Goal: Task Accomplishment & Management: Use online tool/utility

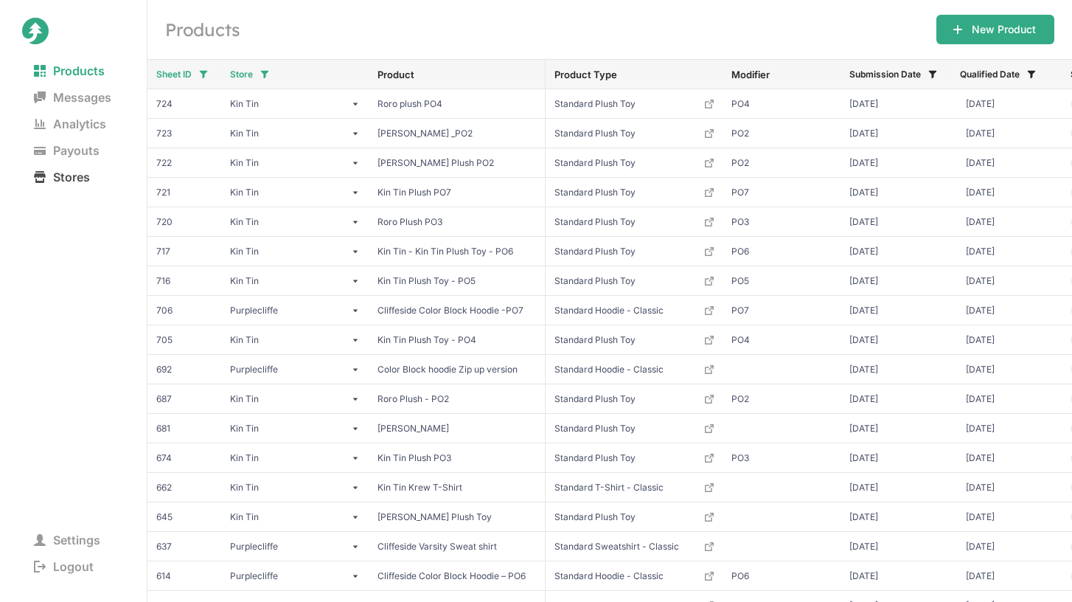
click at [58, 170] on span "Stores" at bounding box center [62, 177] width 80 height 21
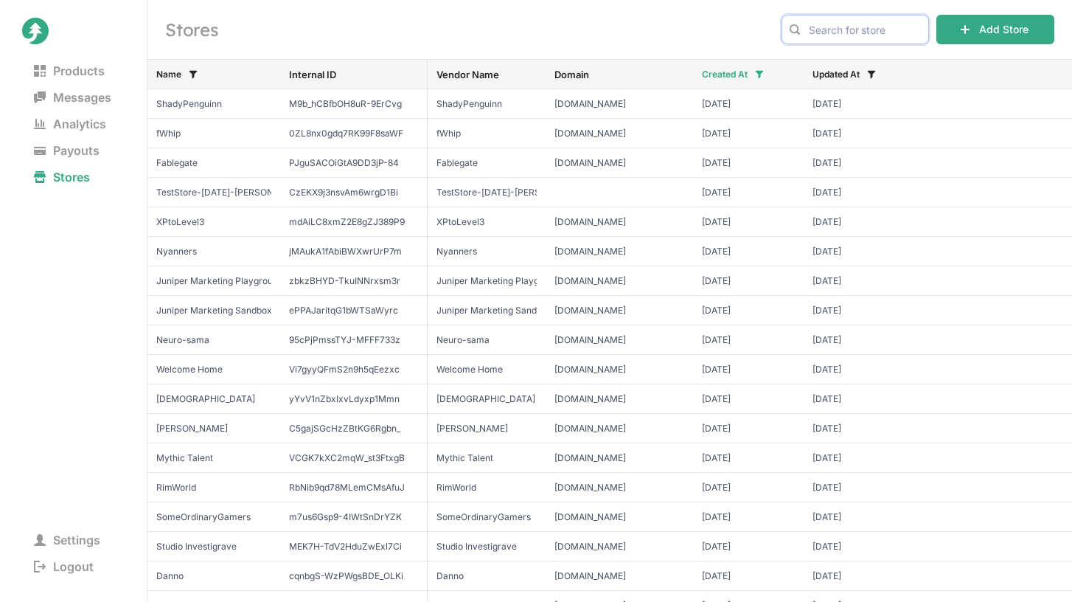
click at [894, 37] on input "text" at bounding box center [854, 29] width 147 height 29
paste input "shilohandbros"
type input "shiloh"
click at [987, 29] on button "Add Store" at bounding box center [995, 29] width 118 height 29
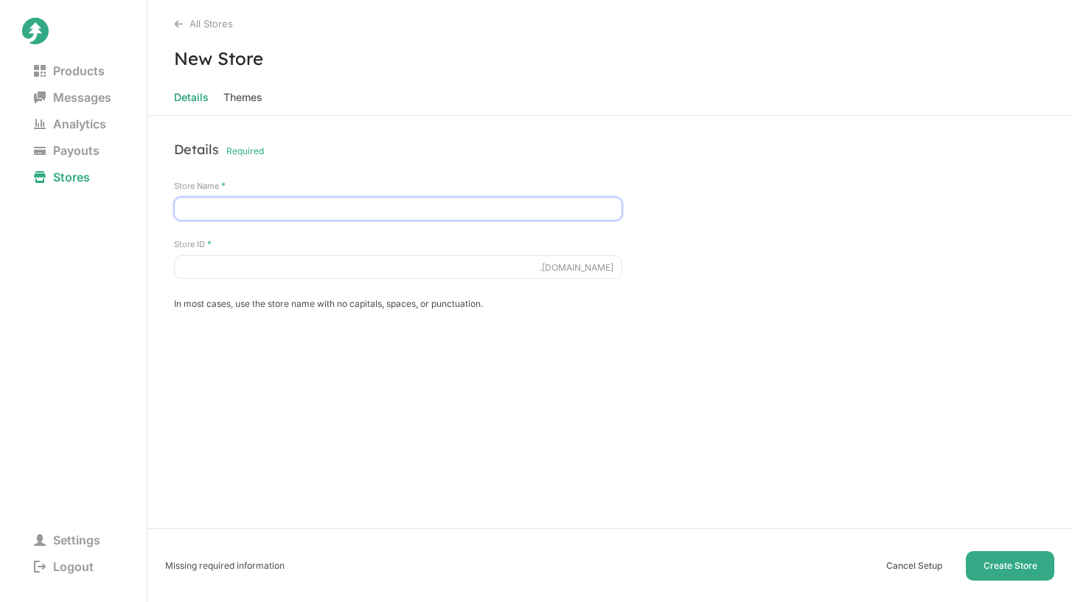
click at [467, 205] on input "Store Name *" at bounding box center [398, 209] width 448 height 24
type input "Shiloh and Bros"
click at [272, 271] on input "Store ID *" at bounding box center [398, 267] width 448 height 24
type input "shilohandbros"
click at [860, 357] on div at bounding box center [609, 369] width 924 height 74
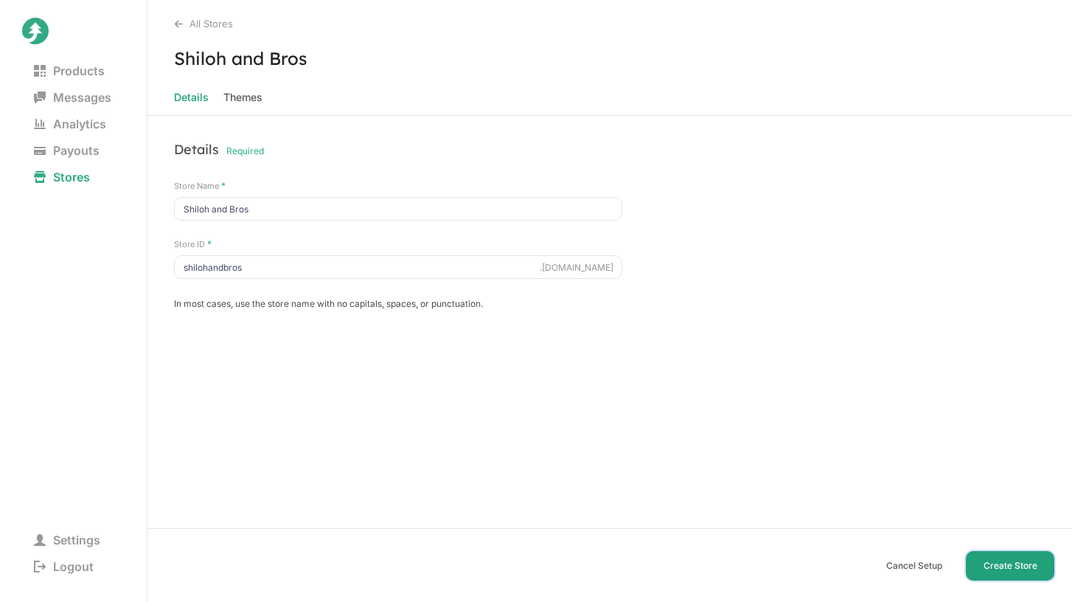
click at [1006, 567] on button "Create Store" at bounding box center [1010, 565] width 88 height 29
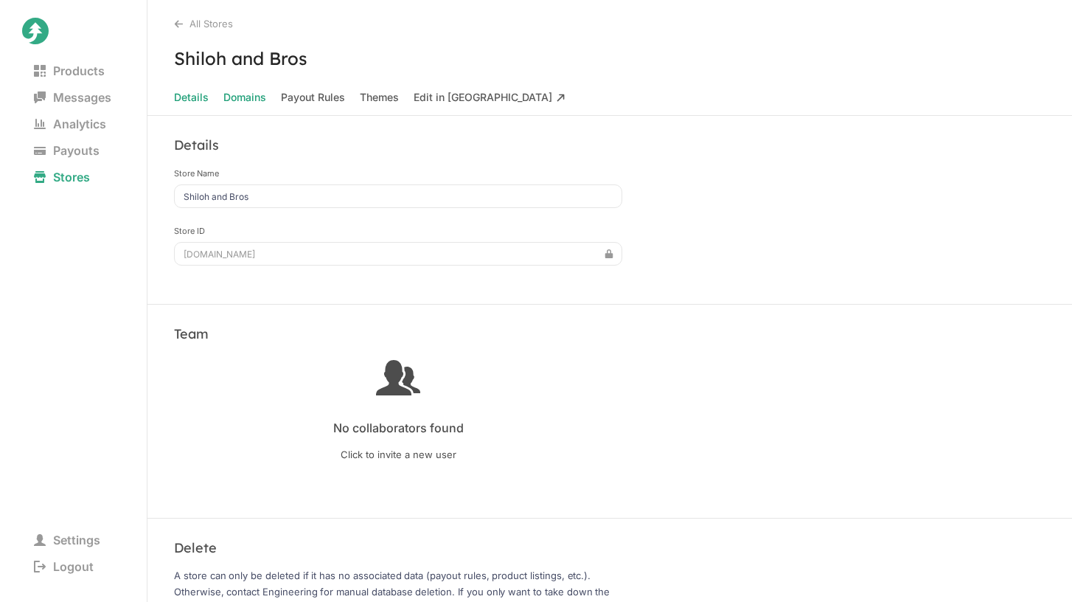
click at [256, 97] on span "Domains" at bounding box center [244, 97] width 43 height 21
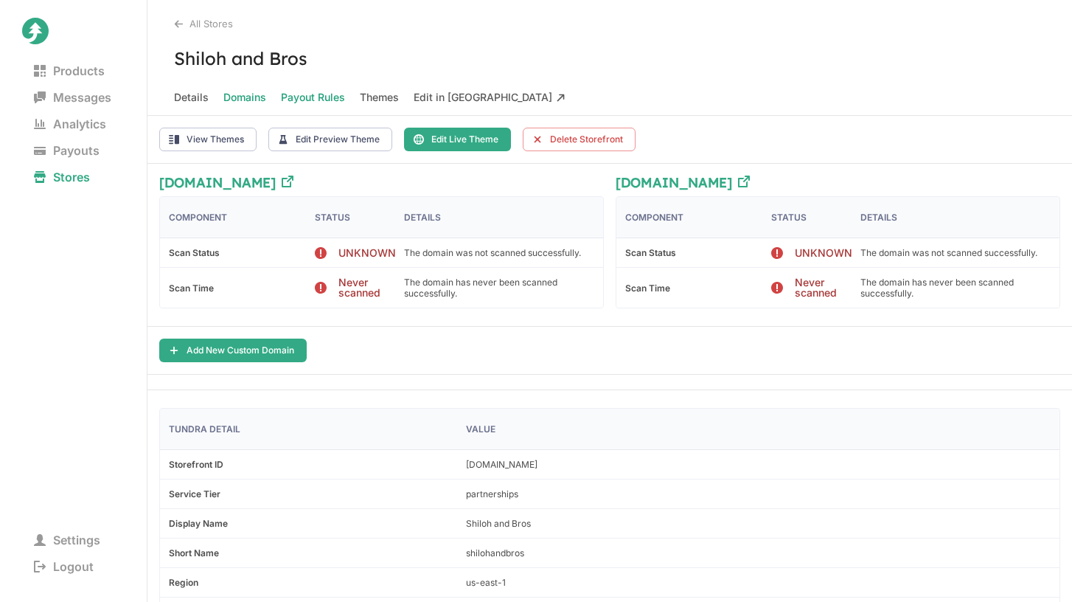
click at [330, 102] on Rules "Payout Rules" at bounding box center [313, 97] width 64 height 21
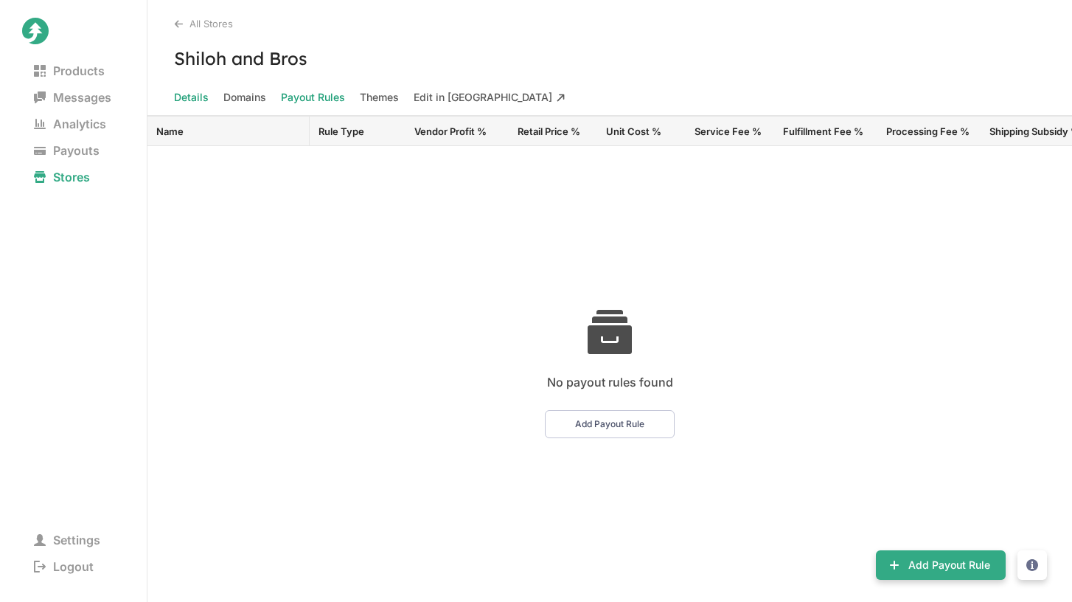
click at [195, 94] on span "Details" at bounding box center [191, 97] width 35 height 21
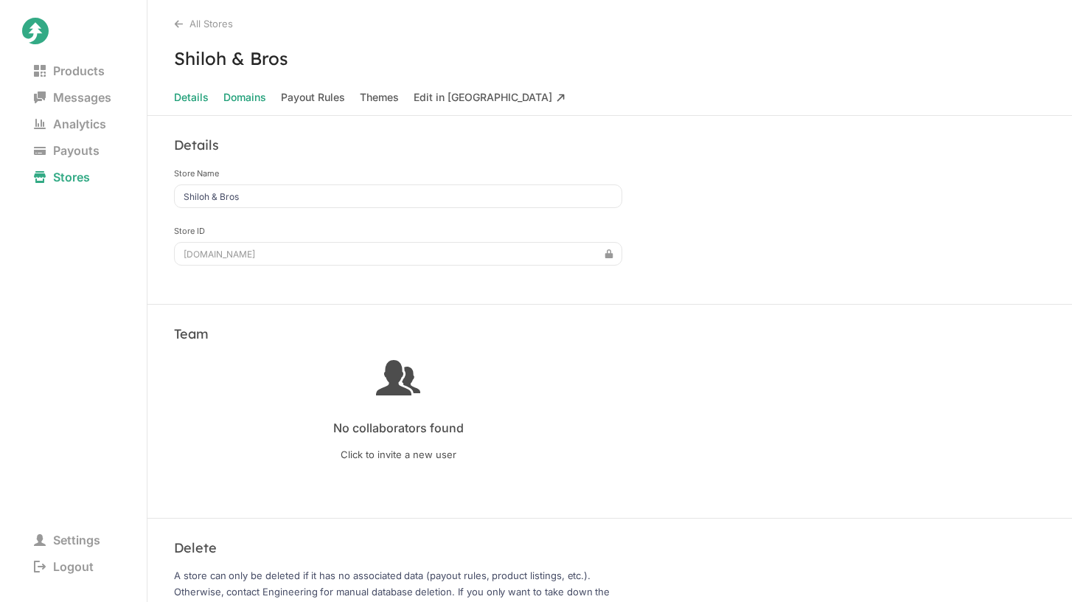
click at [254, 95] on span "Domains" at bounding box center [244, 97] width 43 height 21
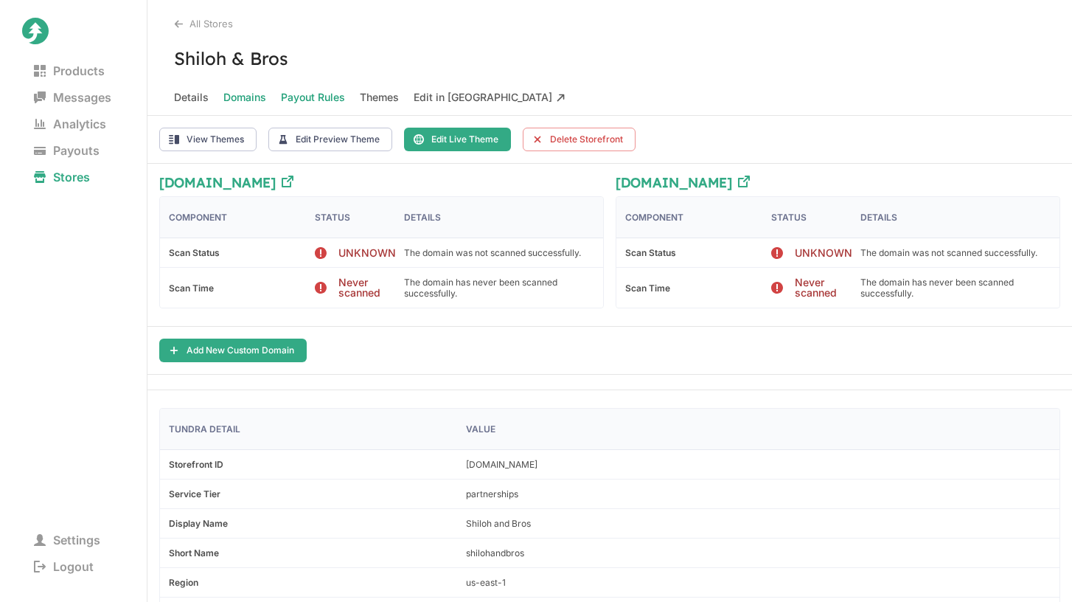
click at [306, 90] on Rules "Payout Rules" at bounding box center [313, 97] width 64 height 21
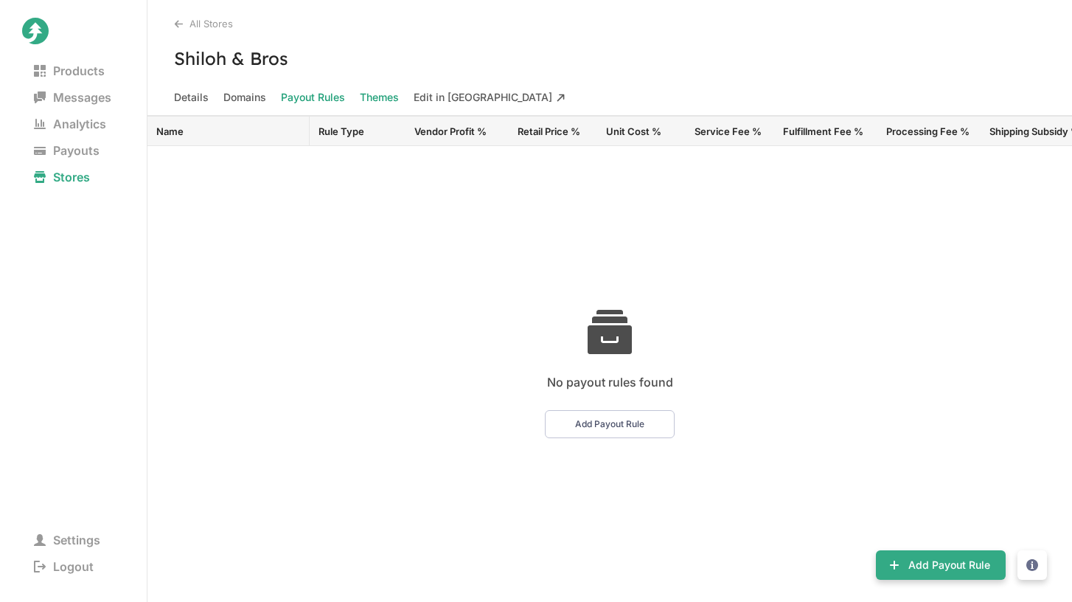
click at [370, 96] on span "Themes" at bounding box center [379, 97] width 39 height 21
